Goal: Information Seeking & Learning: Find specific page/section

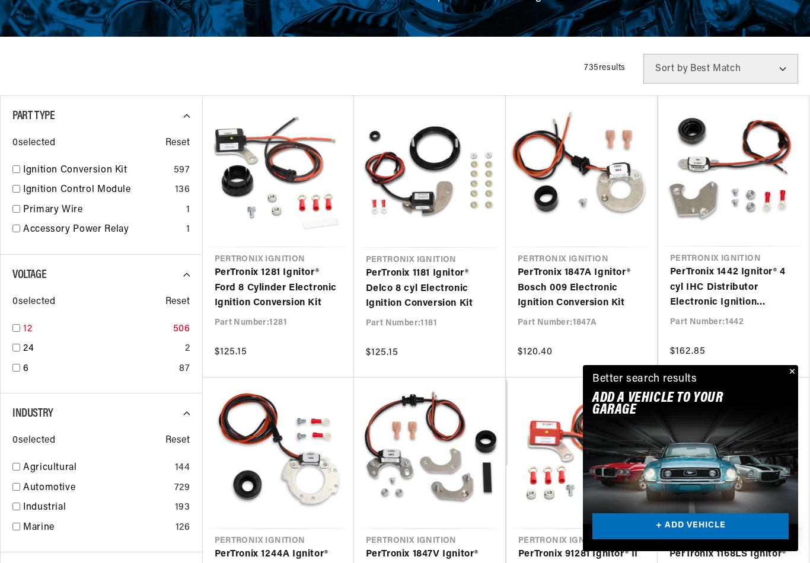
scroll to position [0, 443]
click at [14, 365] on input "checkbox" at bounding box center [16, 368] width 8 height 8
checkbox input "true"
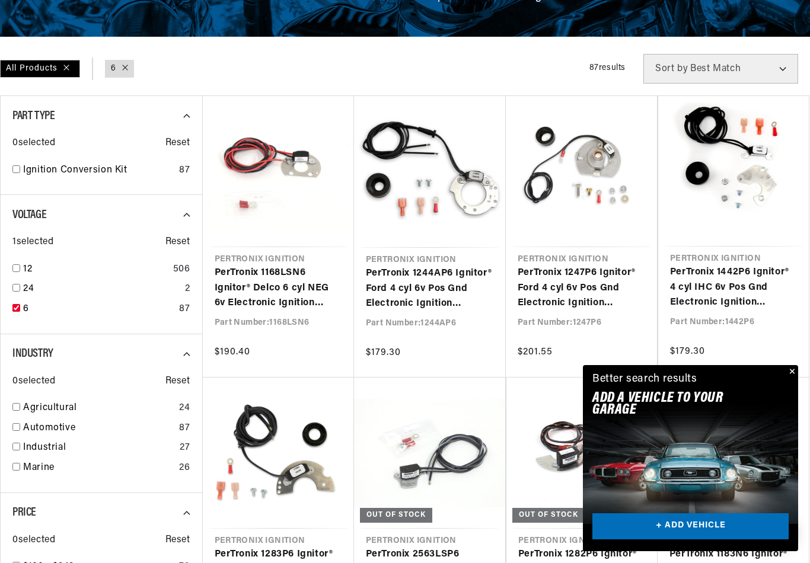
click at [795, 379] on button "Close" at bounding box center [790, 372] width 14 height 14
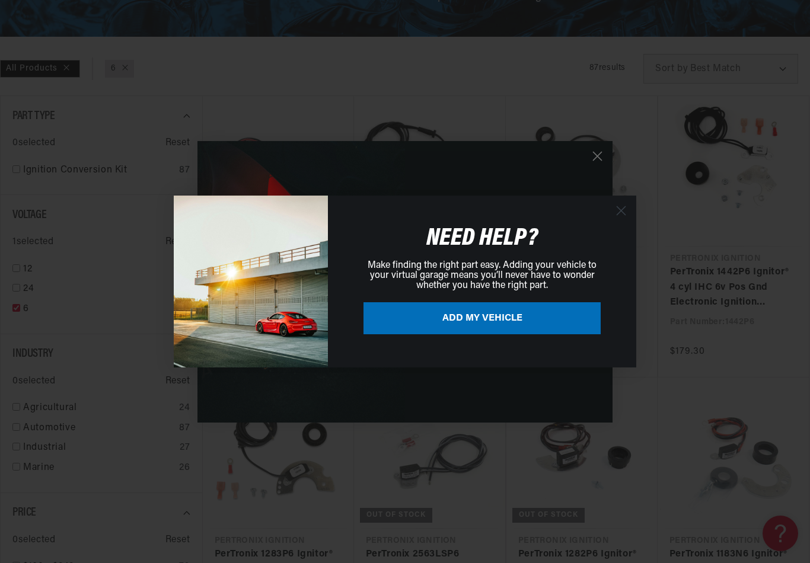
click at [622, 215] on icon "Close dialog" at bounding box center [621, 211] width 8 height 8
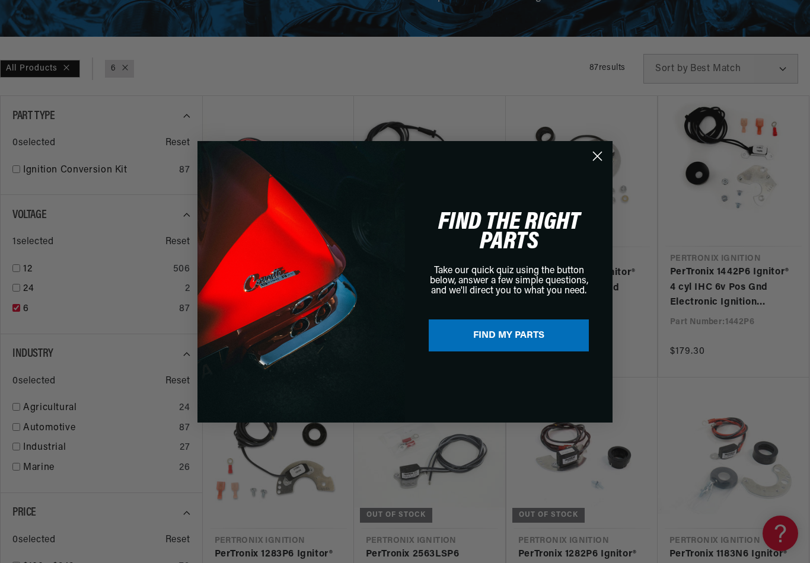
click at [599, 162] on circle "Close dialog" at bounding box center [597, 156] width 20 height 20
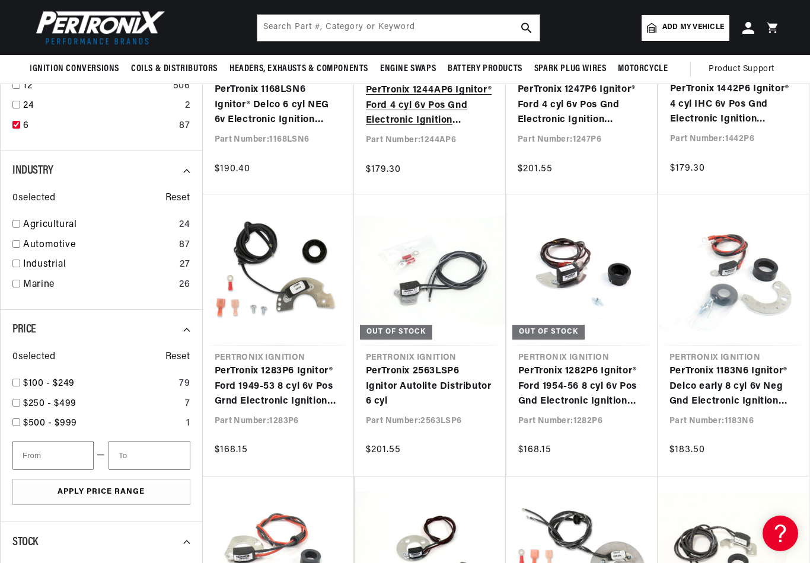
scroll to position [348, 0]
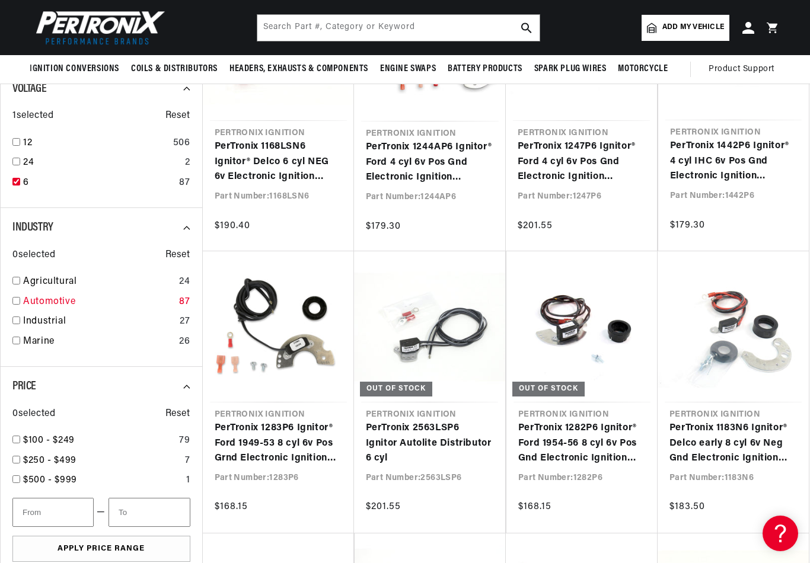
click at [15, 297] on input "checkbox" at bounding box center [16, 301] width 8 height 8
checkbox input "true"
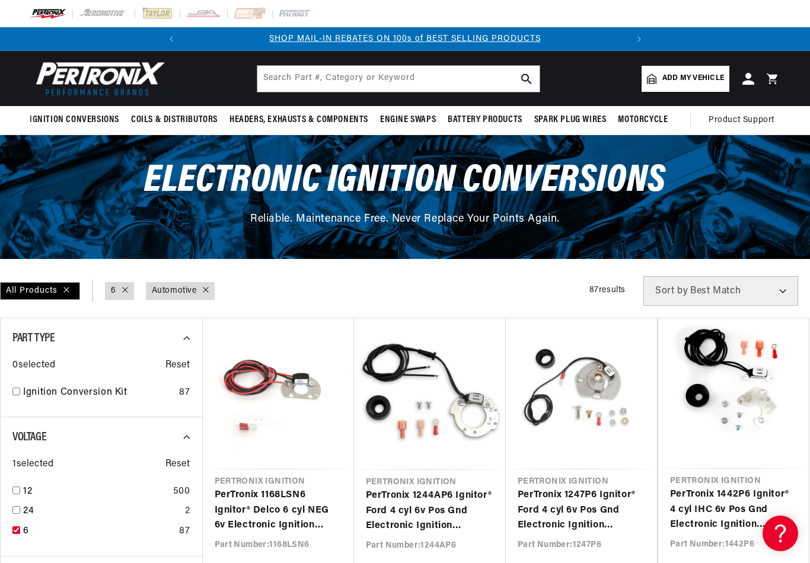
click at [782, 289] on select "Best Match Featured Name, A-Z Name, Z-A Price, Low to High Price, High to Low" at bounding box center [720, 291] width 155 height 30
click at [0, 0] on html "Skip to content Your cart Your cart is empty Get the right parts the first time…" at bounding box center [405, 281] width 810 height 563
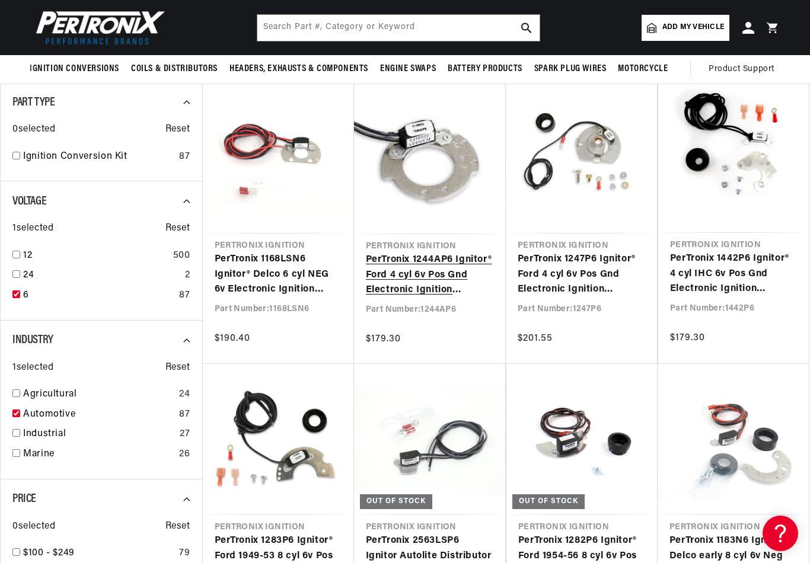
scroll to position [215, 0]
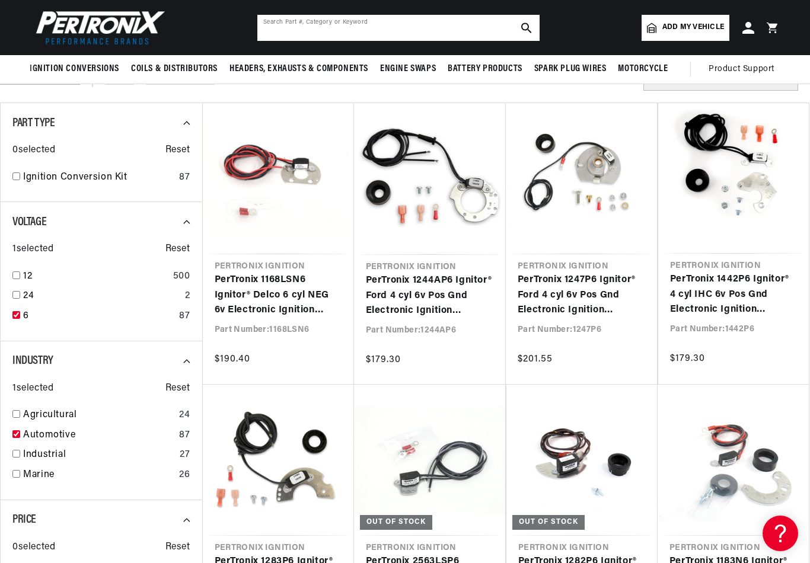
click at [279, 27] on input "text" at bounding box center [398, 28] width 282 height 26
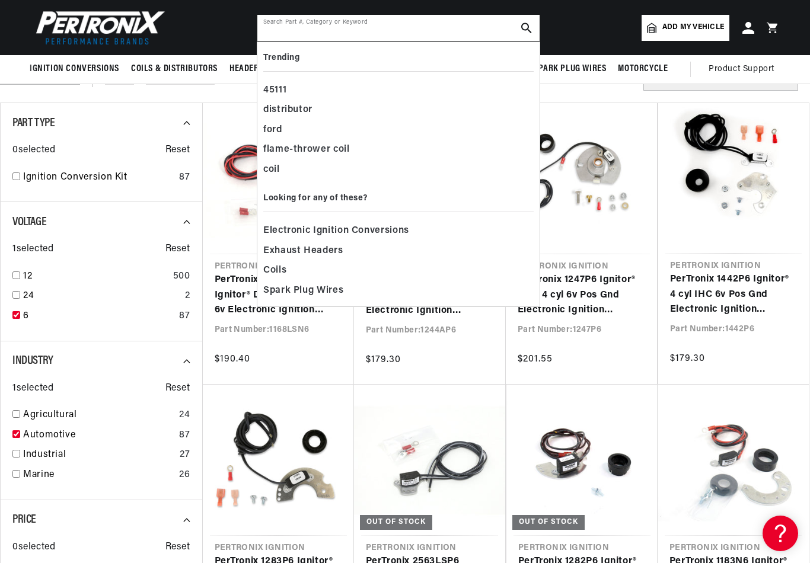
click at [279, 31] on input "text" at bounding box center [398, 28] width 282 height 26
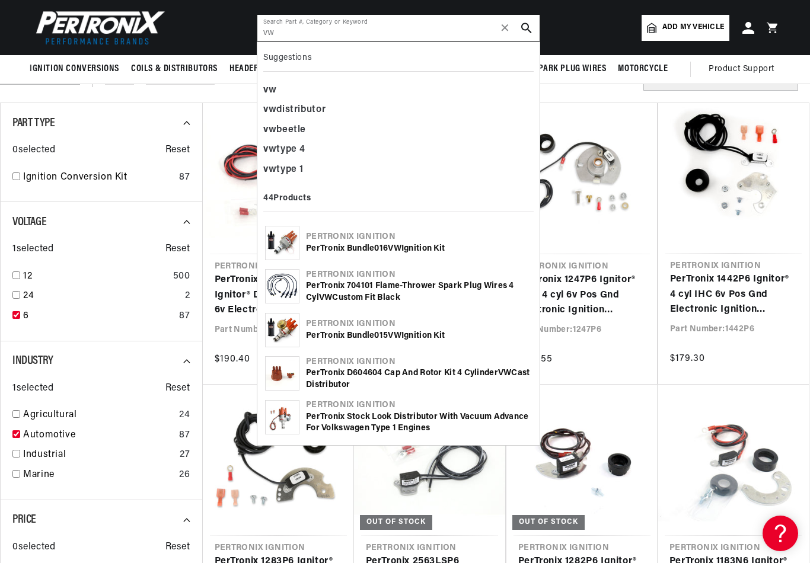
scroll to position [0, 443]
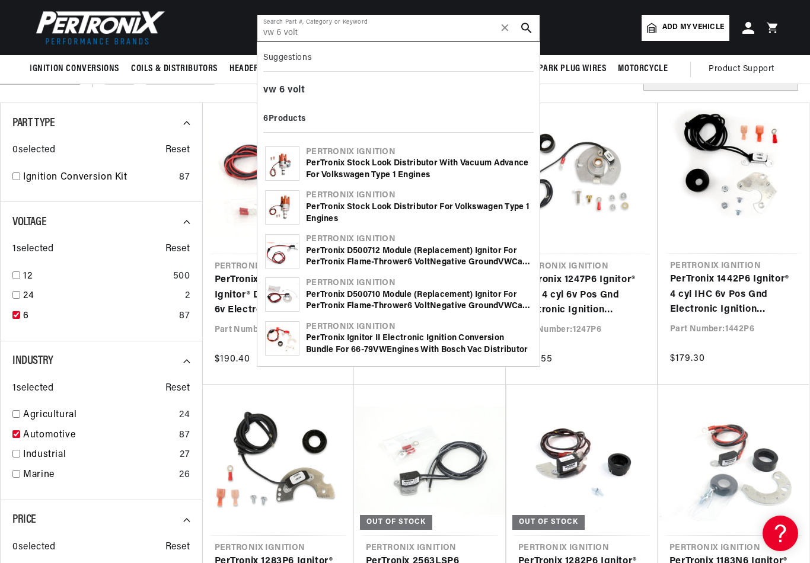
type input "vw 6 volt"
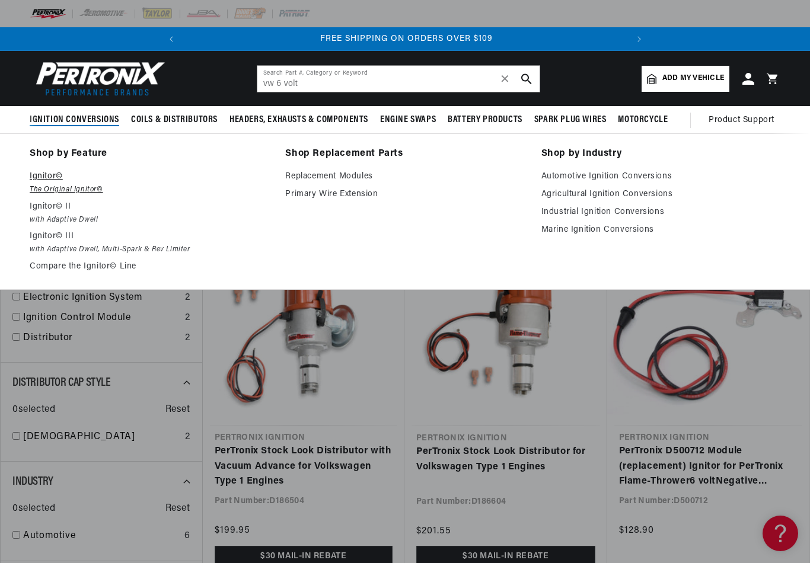
scroll to position [0, 443]
click at [584, 180] on link "Automotive Ignition Conversions" at bounding box center [660, 176] width 239 height 14
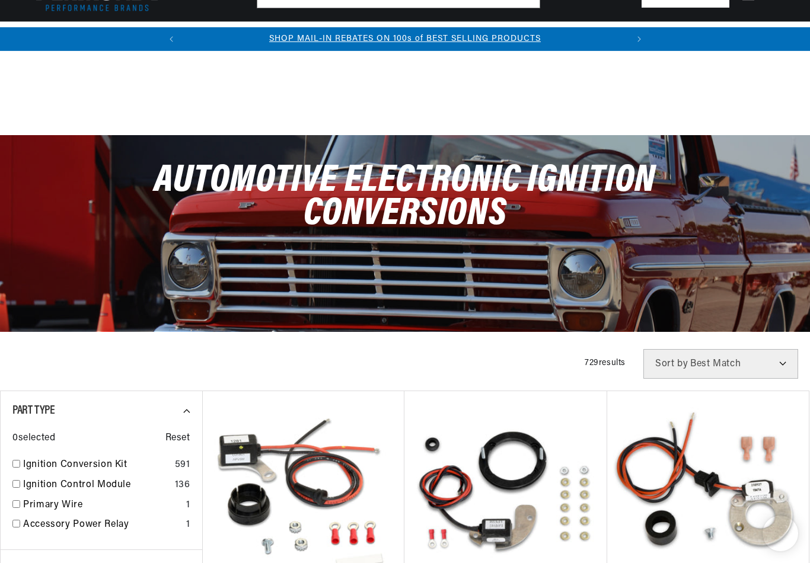
scroll to position [350, 0]
